Goal: Navigation & Orientation: Go to known website

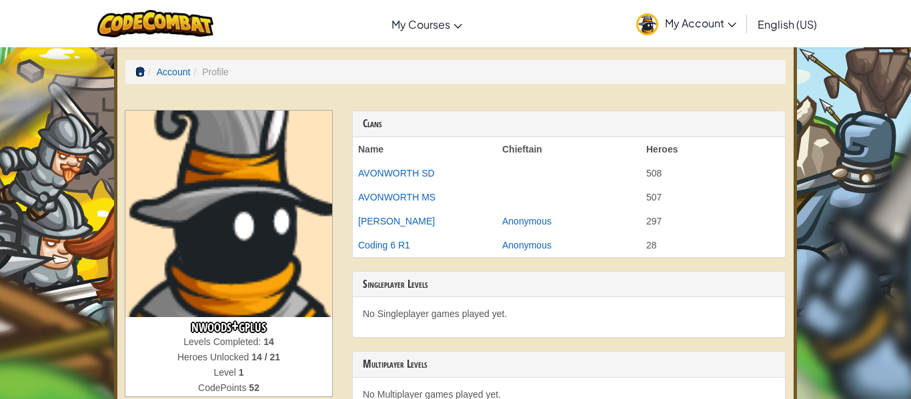
click at [141, 69] on span at bounding box center [139, 71] width 9 height 9
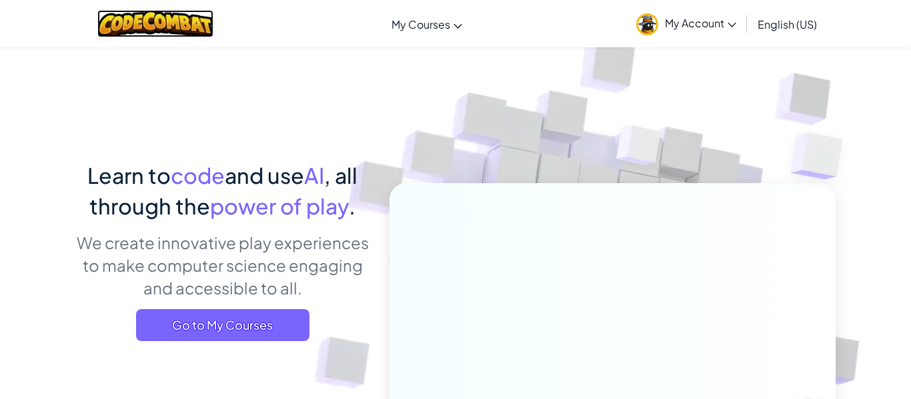
click at [189, 21] on img at bounding box center [155, 23] width 117 height 27
